Goal: Find specific page/section: Find specific page/section

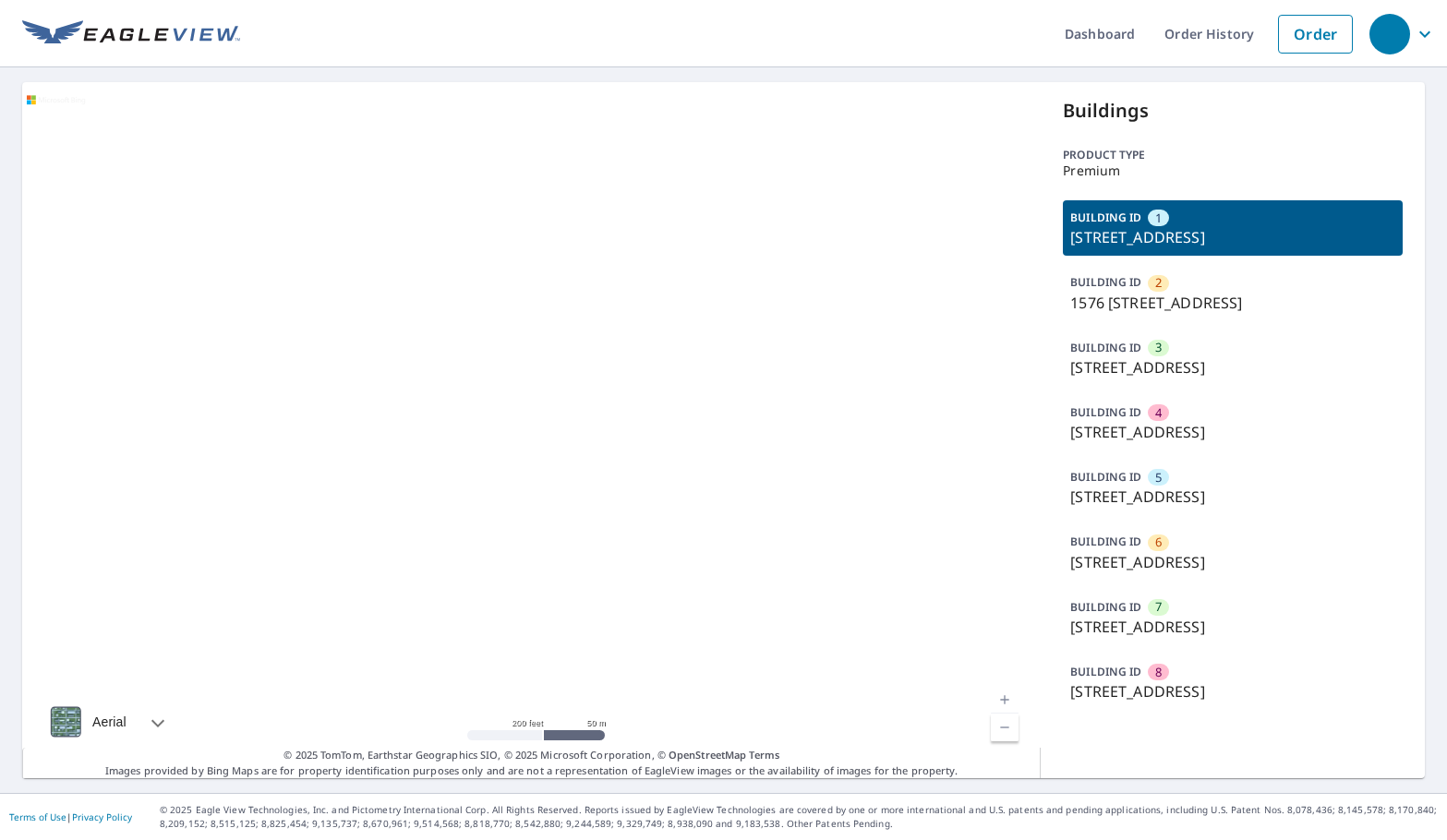
scroll to position [80, 0]
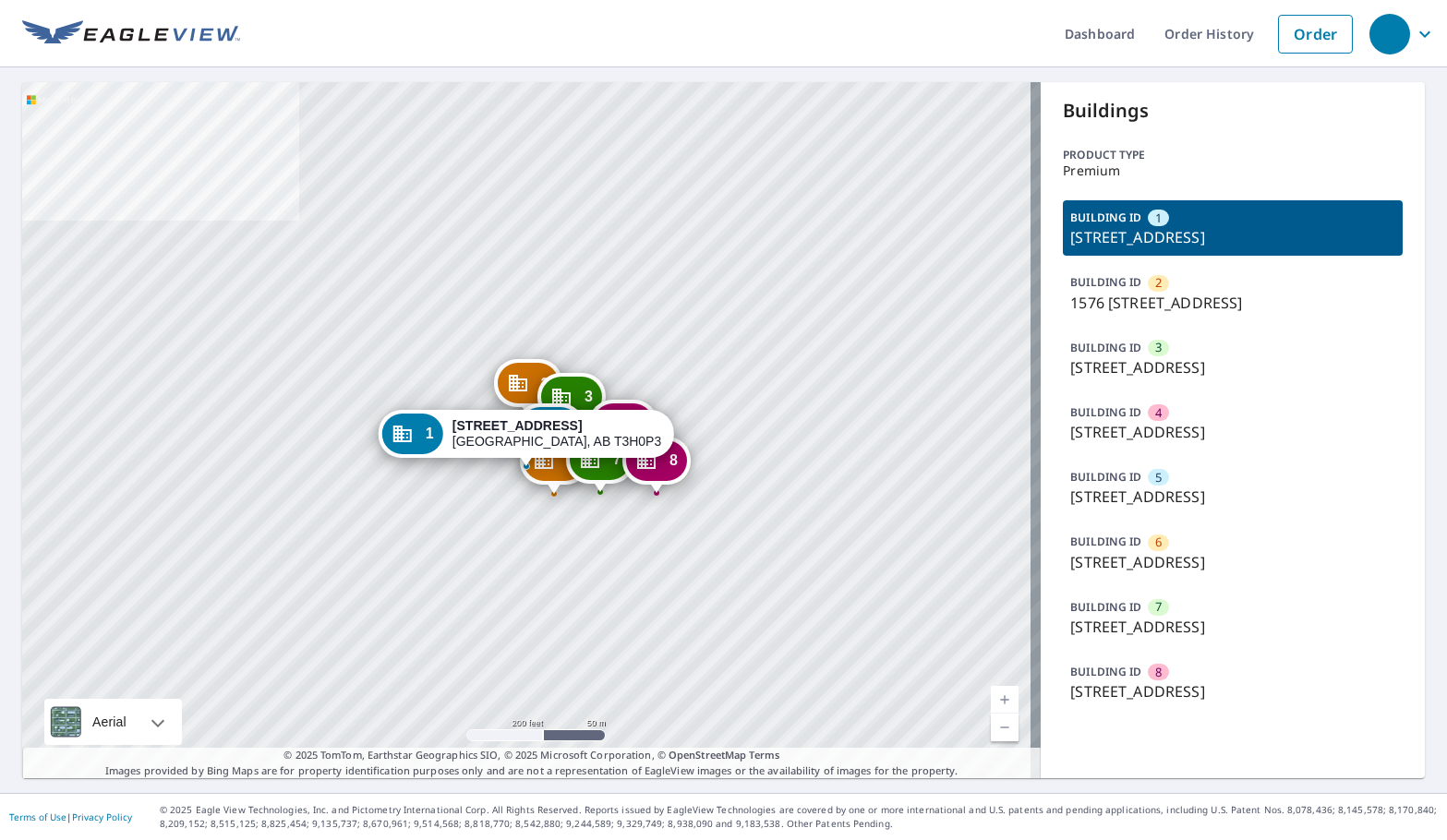
click at [1158, 681] on div "8" at bounding box center [1159, 672] width 21 height 17
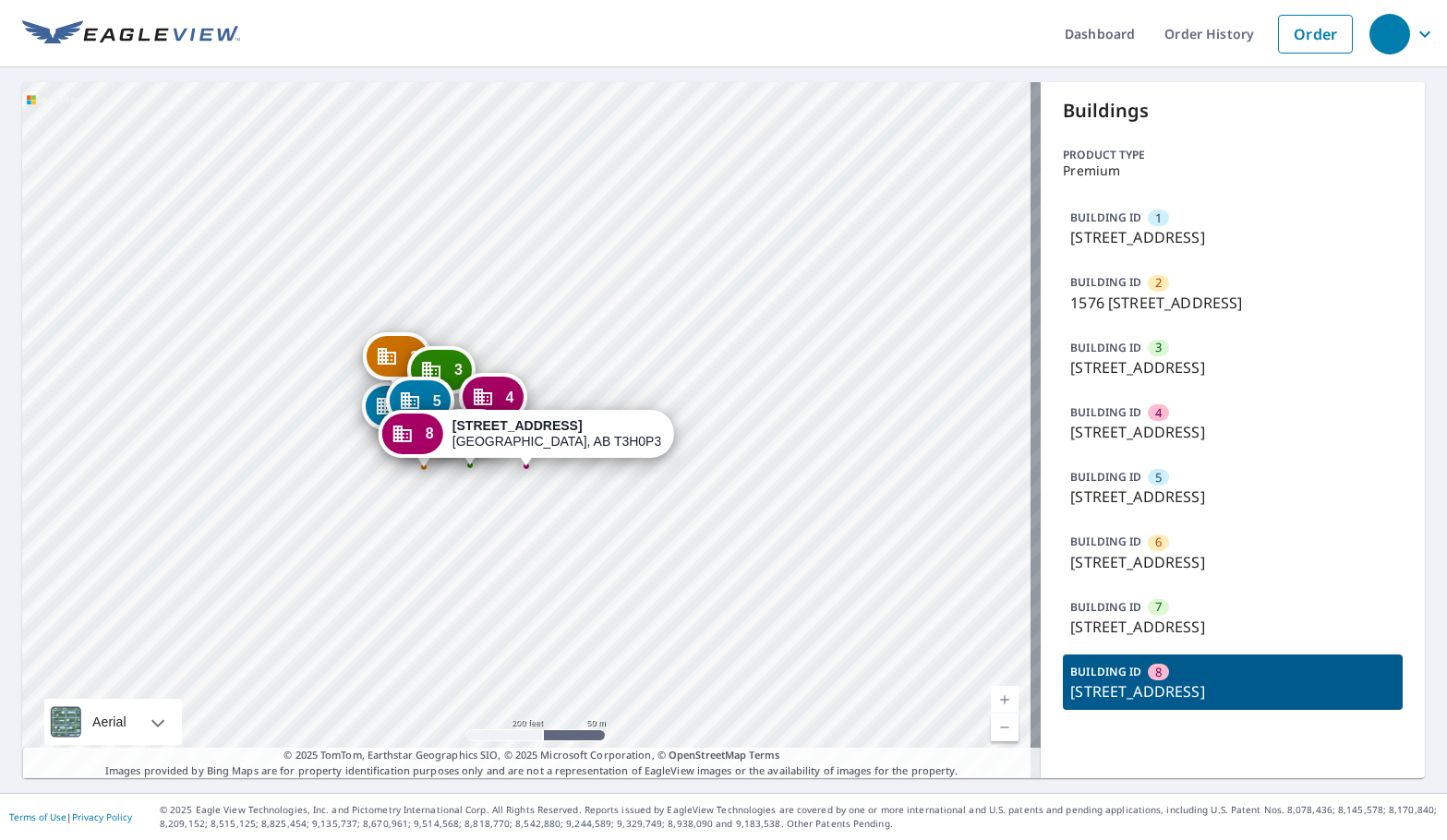
click at [1165, 638] on p "[STREET_ADDRESS]" at bounding box center [1233, 627] width 325 height 22
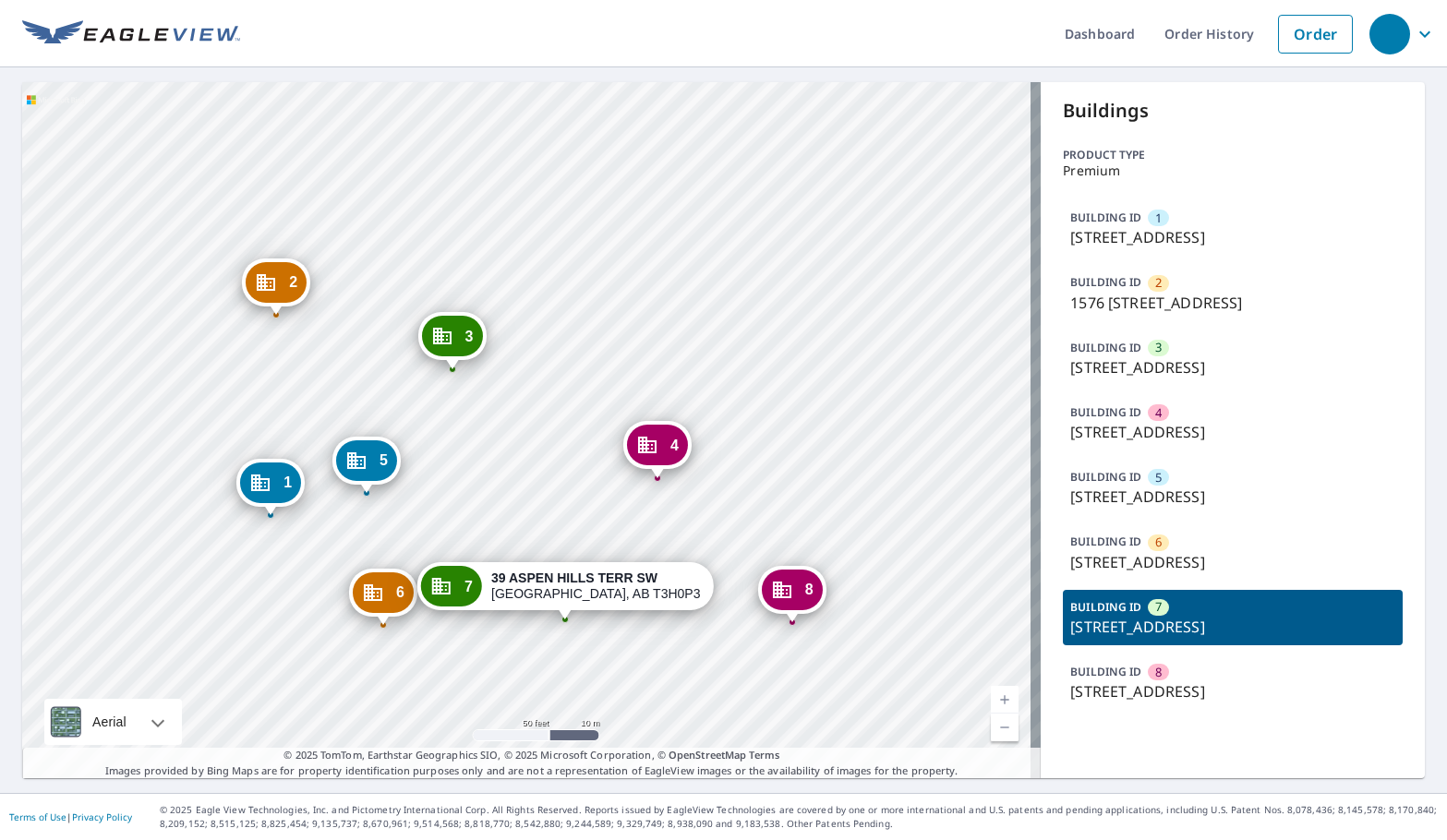
drag, startPoint x: 269, startPoint y: 477, endPoint x: 587, endPoint y: 639, distance: 356.9
click at [587, 639] on div "1 1594 [GEOGRAPHIC_DATA] 2 [GEOGRAPHIC_DATA] 3 89 [GEOGRAPHIC_DATA] 4 79 [GEOGR…" at bounding box center [531, 430] width 1018 height 696
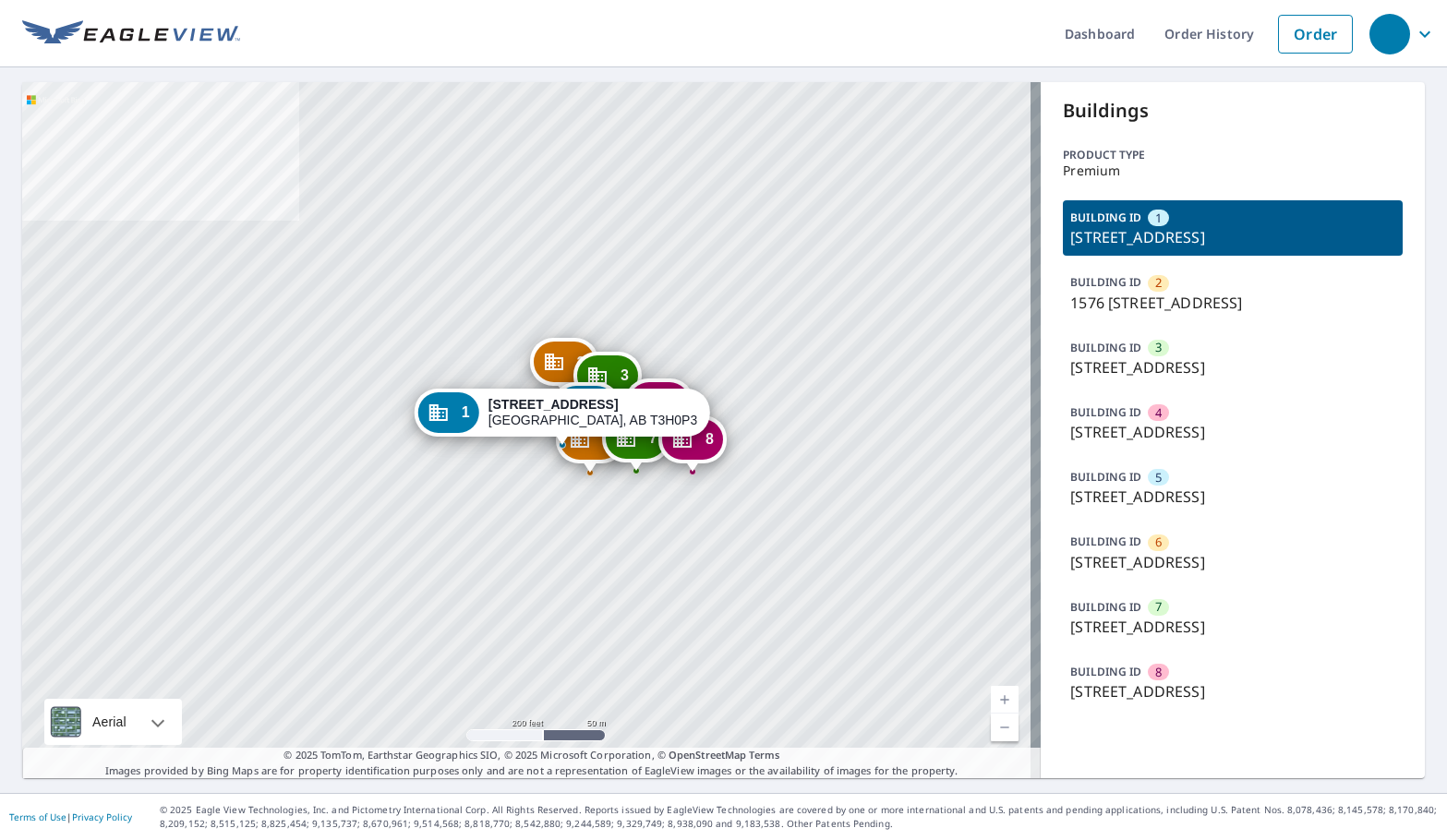
drag, startPoint x: 183, startPoint y: 224, endPoint x: 219, endPoint y: 203, distance: 41.7
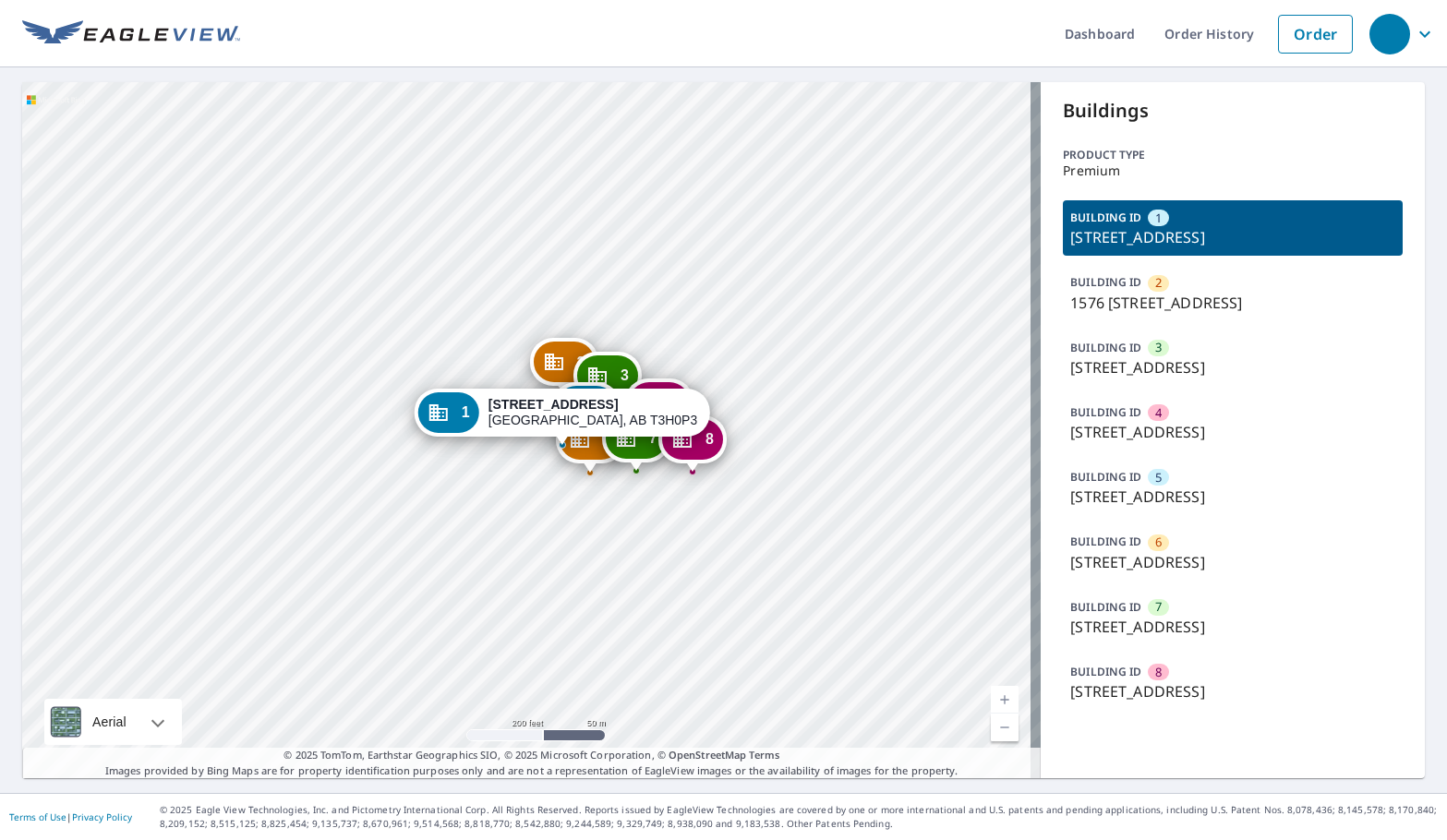
drag, startPoint x: 322, startPoint y: 48, endPoint x: 331, endPoint y: 17, distance: 32.3
